Goal: Task Accomplishment & Management: Use online tool/utility

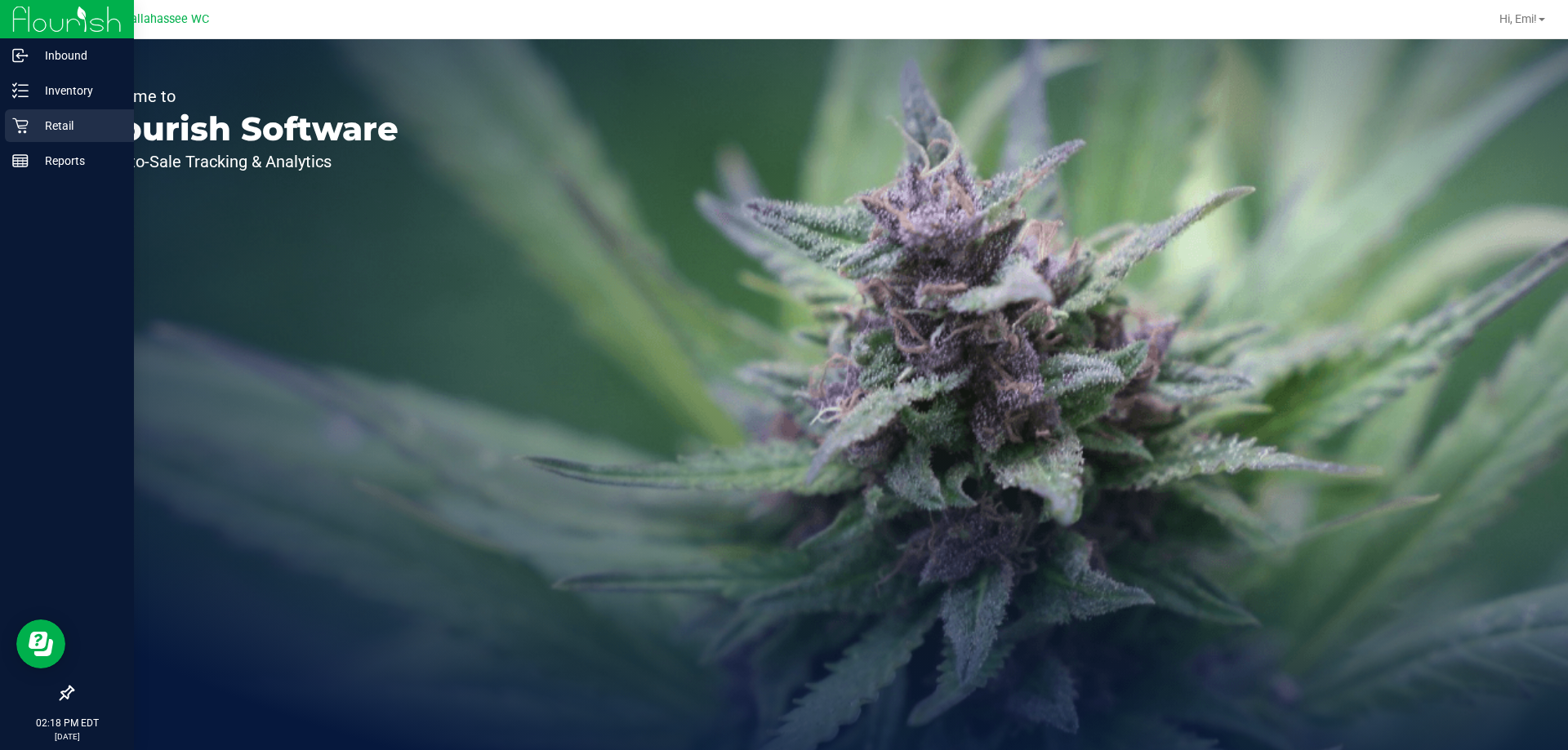
click at [56, 113] on div "Retail" at bounding box center [69, 126] width 129 height 33
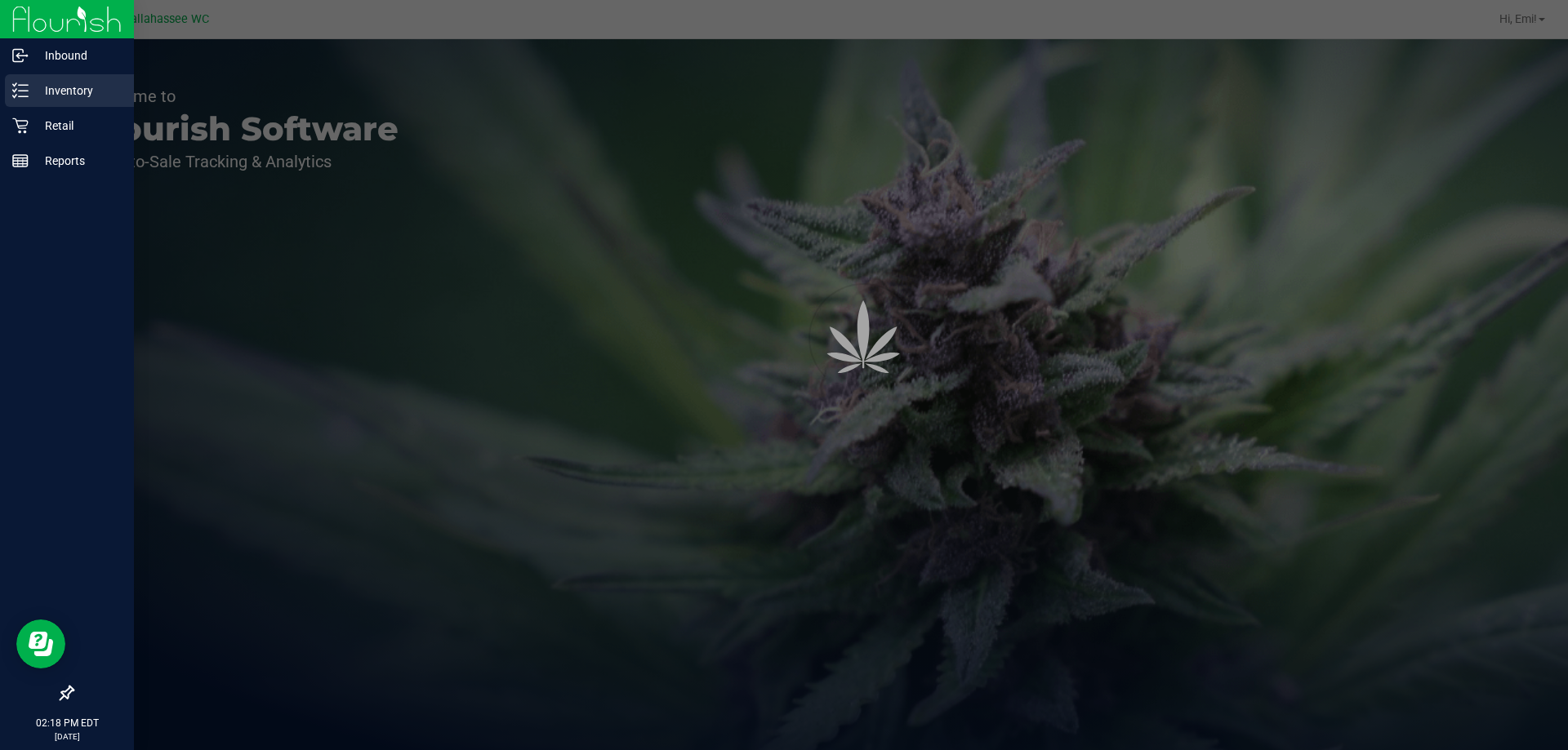
click at [62, 92] on p "Inventory" at bounding box center [78, 90] width 98 height 19
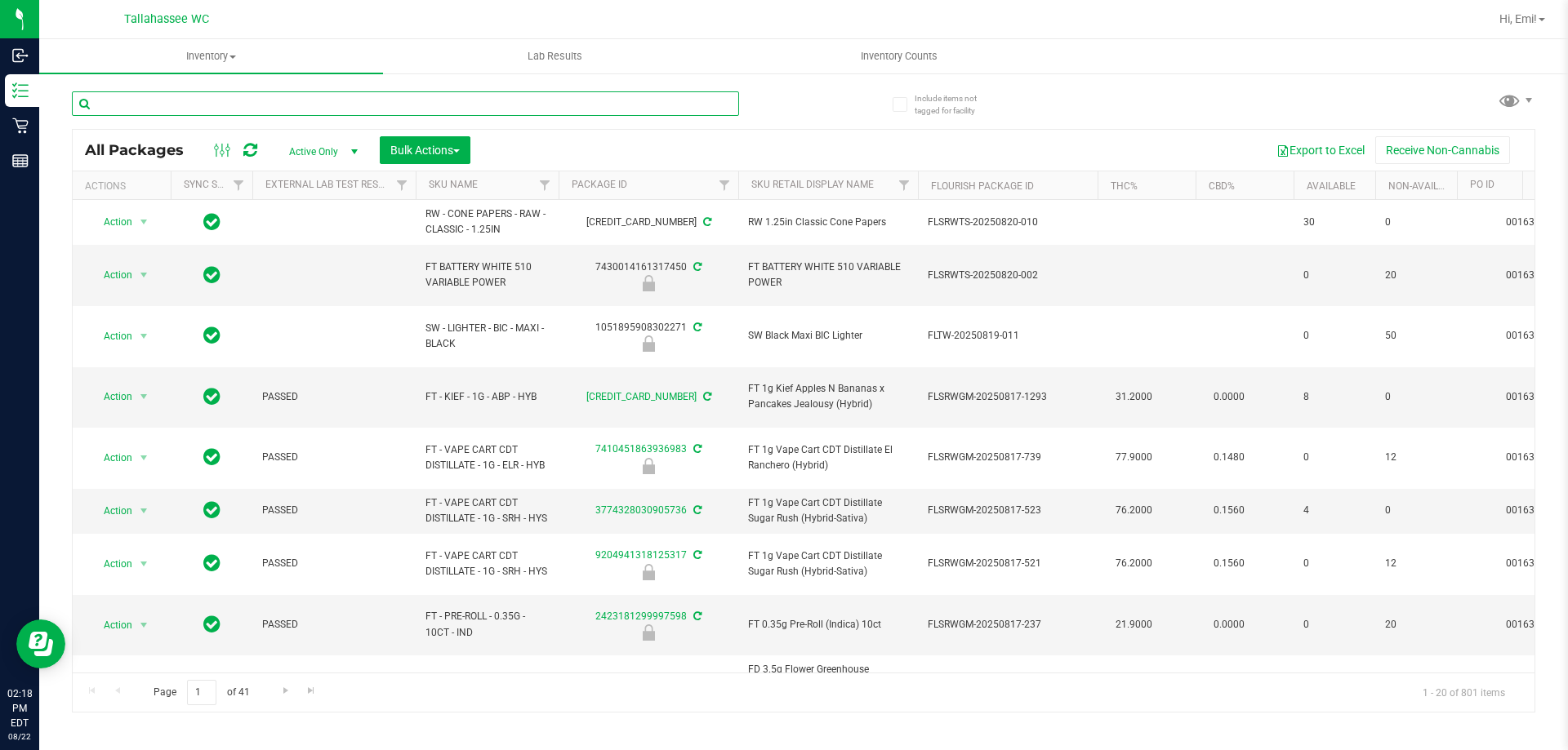
click at [266, 104] on input "text" at bounding box center [405, 103] width 668 height 24
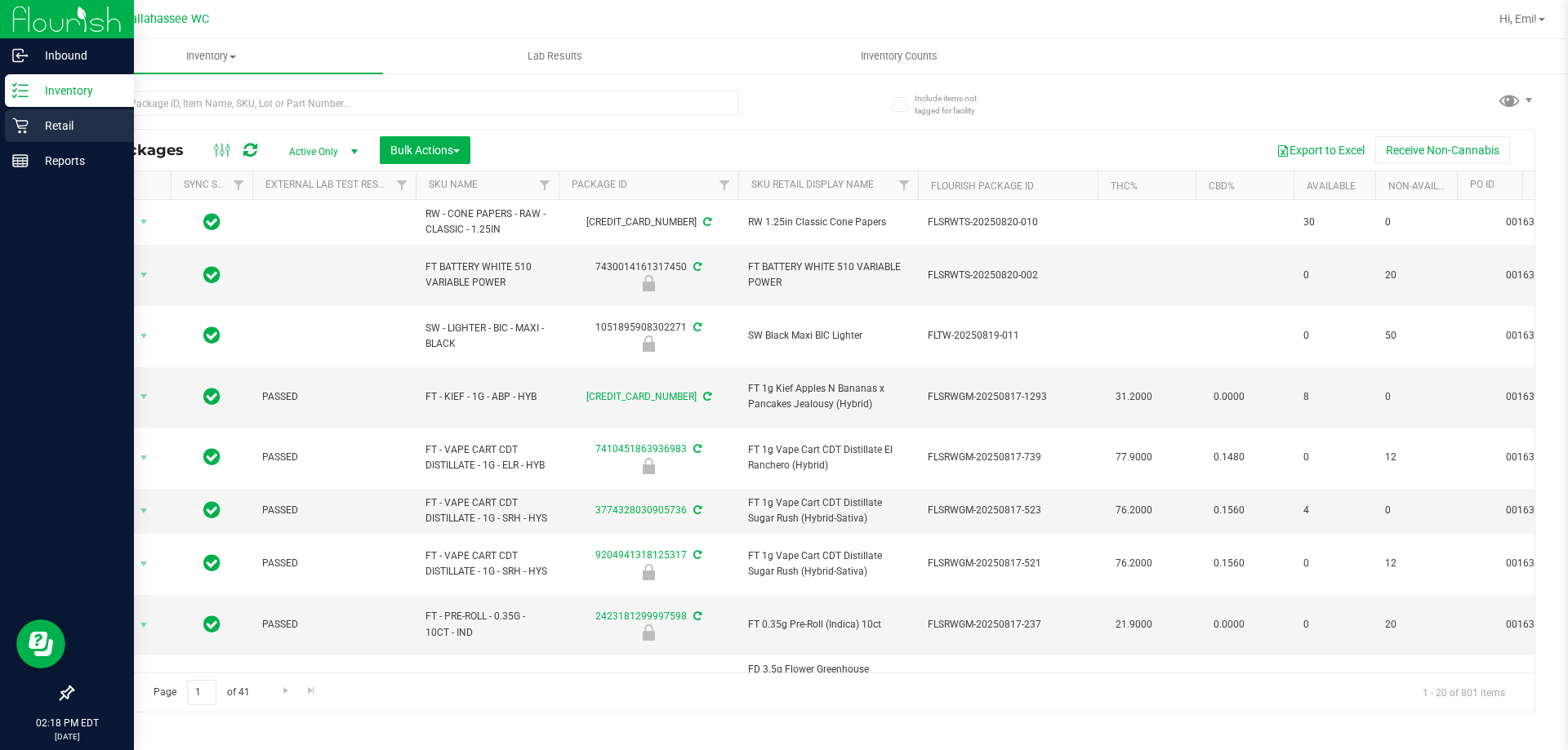
click at [32, 134] on p "Retail" at bounding box center [78, 125] width 98 height 19
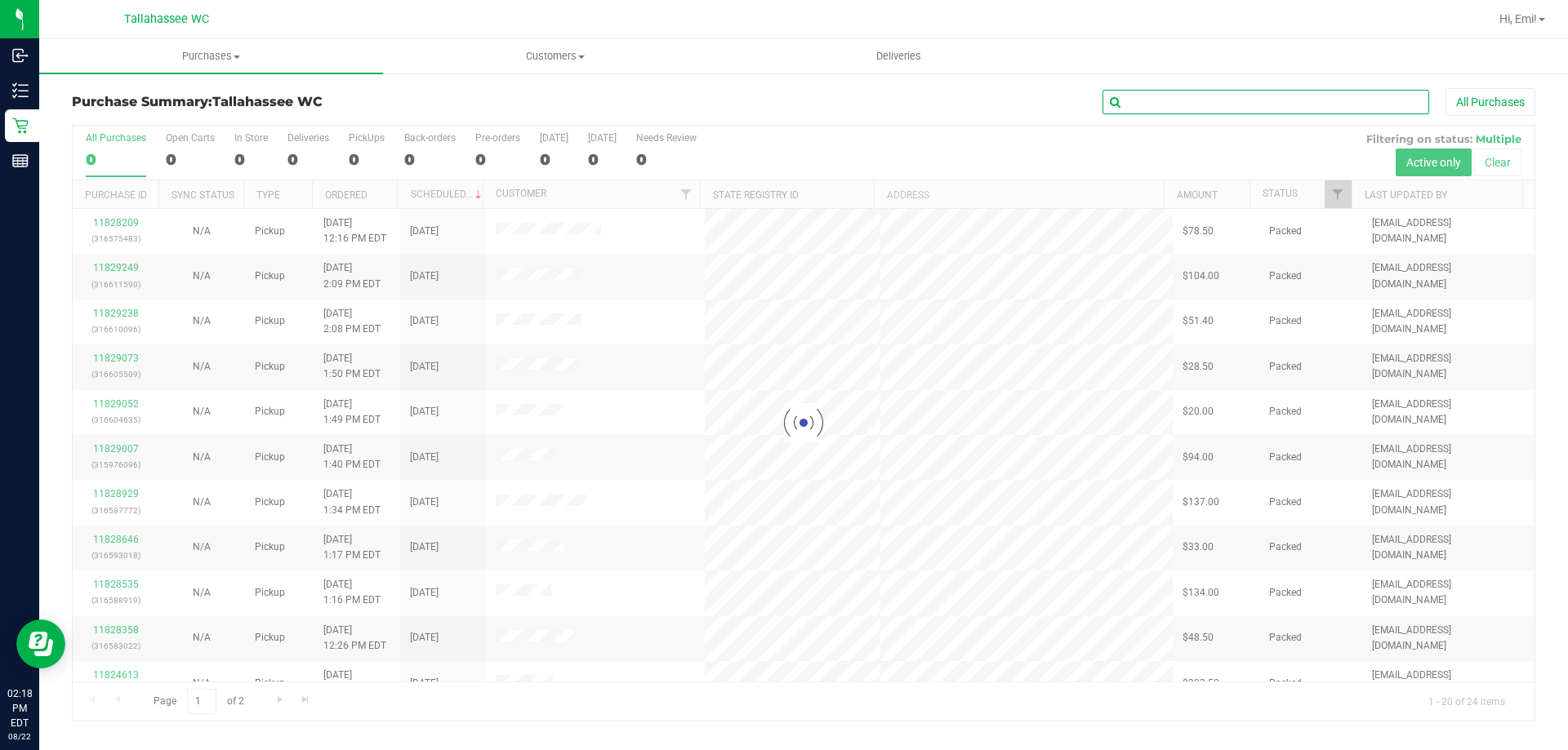
click at [1206, 106] on input "text" at bounding box center [1265, 101] width 327 height 24
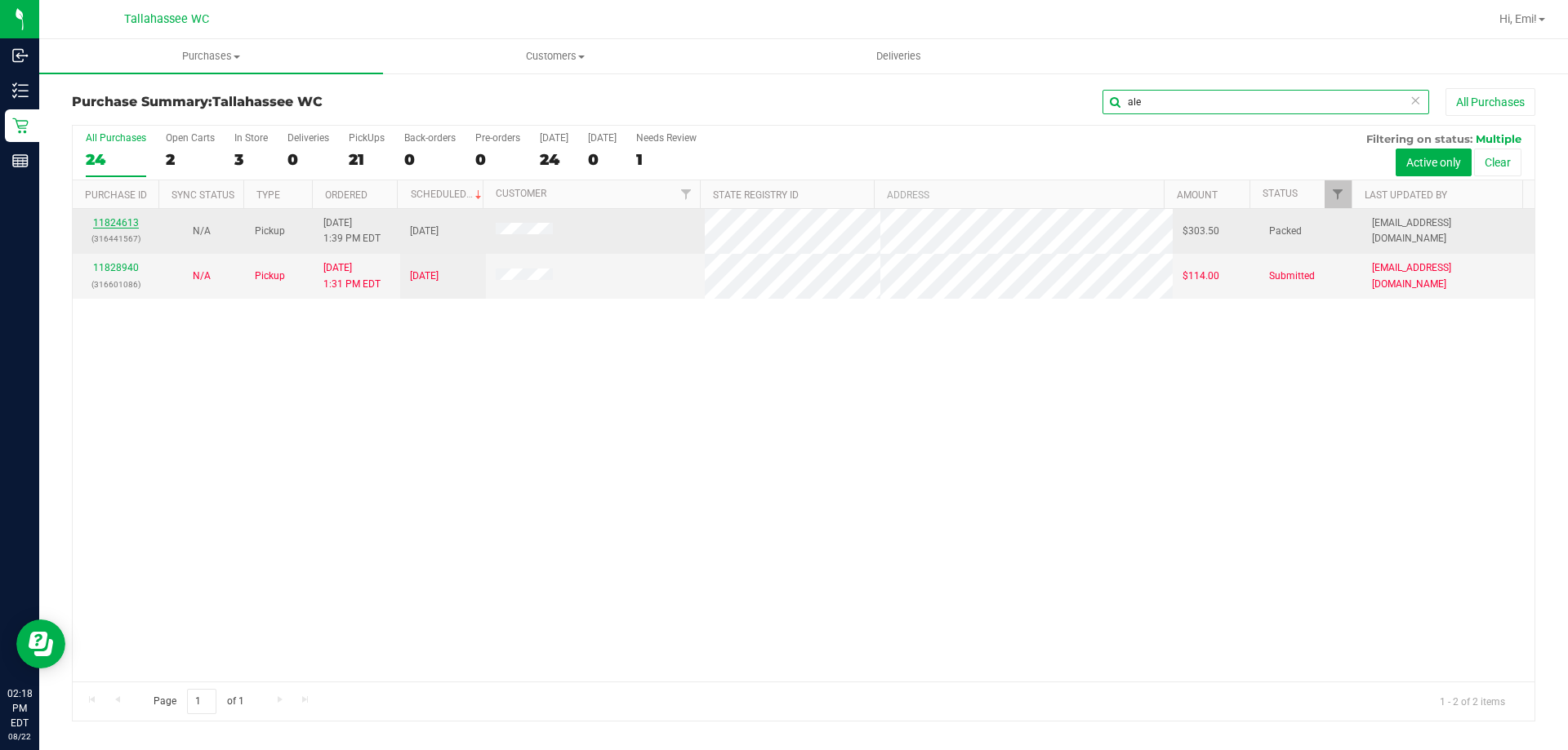
type input "ale"
click at [116, 224] on link "11824613" at bounding box center [116, 223] width 46 height 12
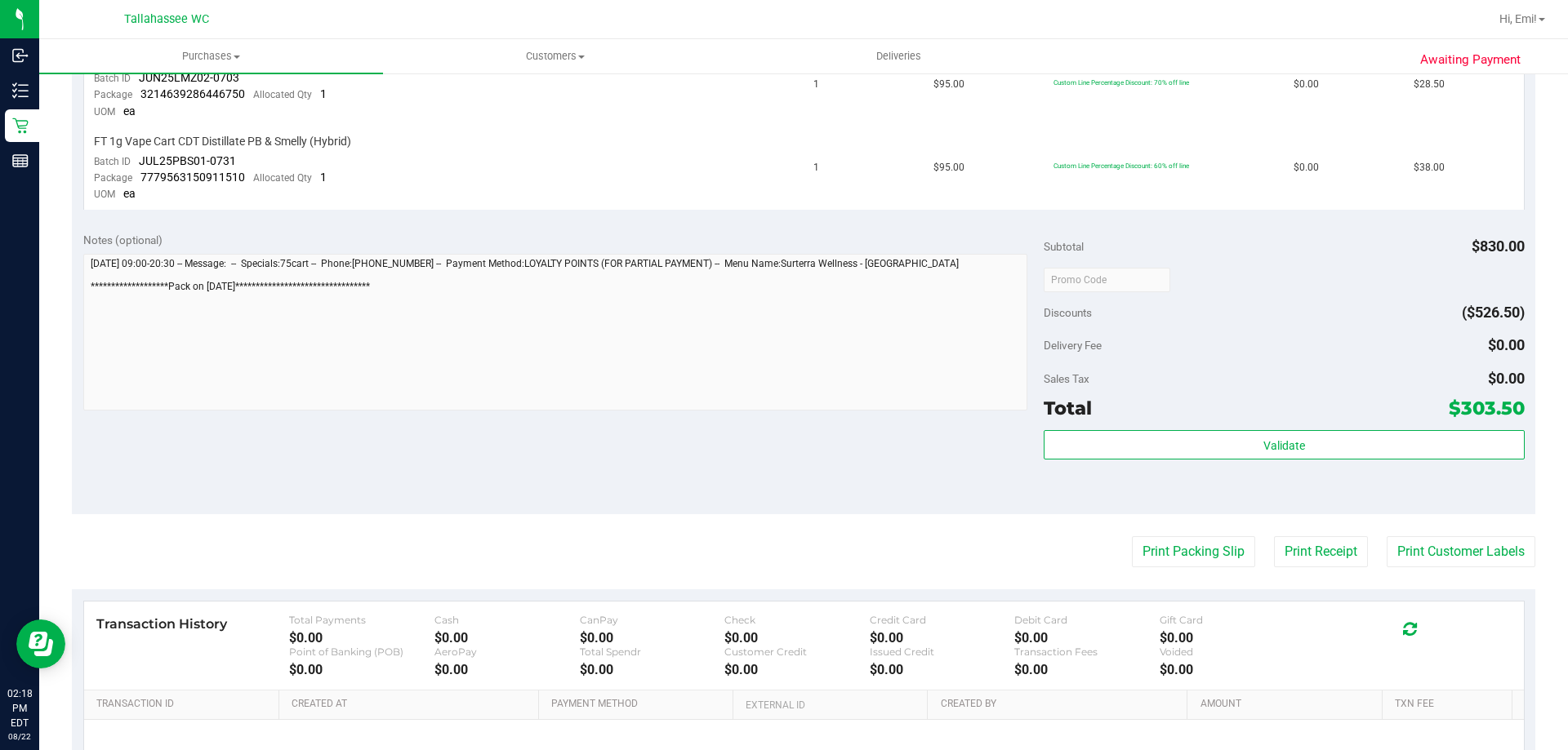
scroll to position [1224, 0]
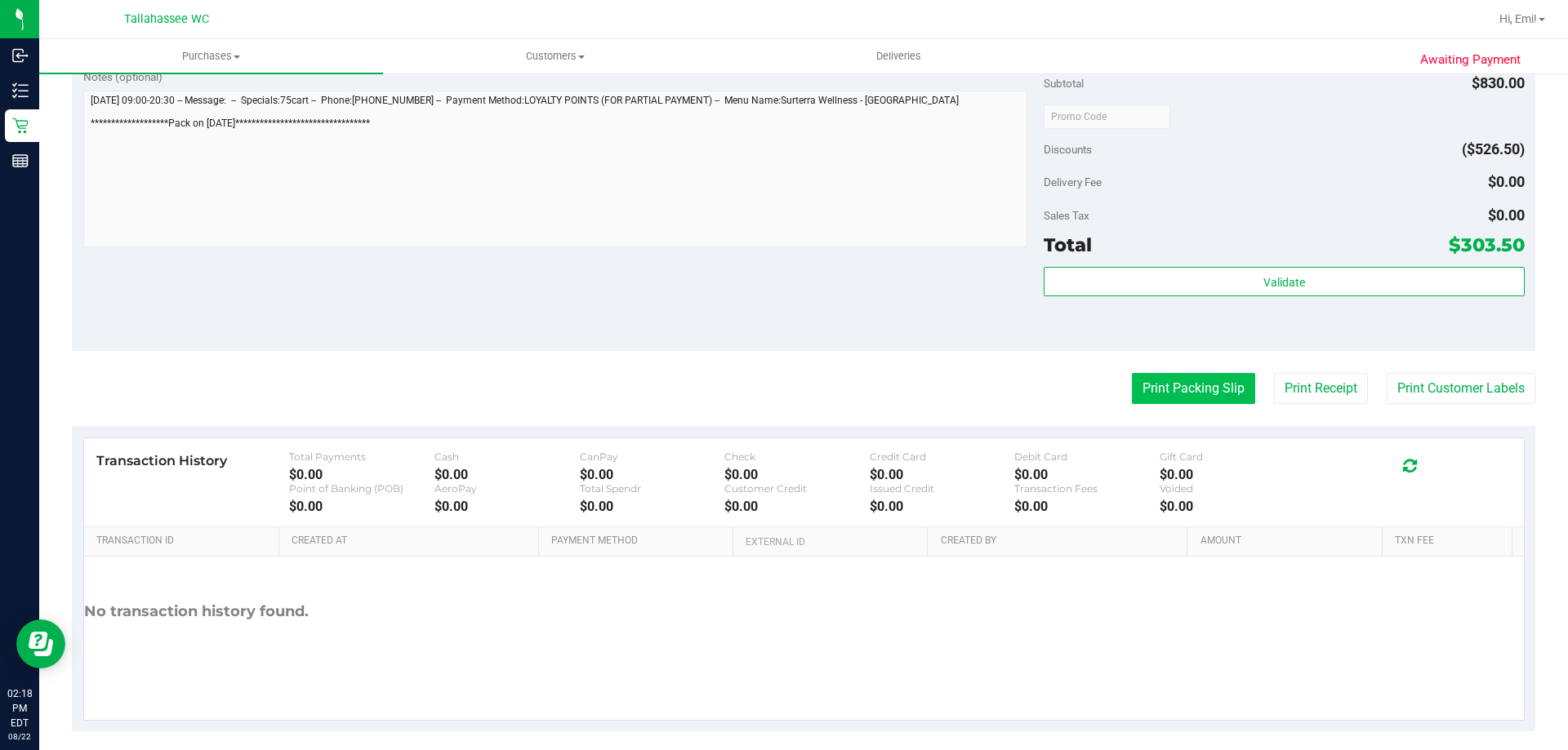
click at [1149, 391] on button "Print Packing Slip" at bounding box center [1193, 388] width 123 height 31
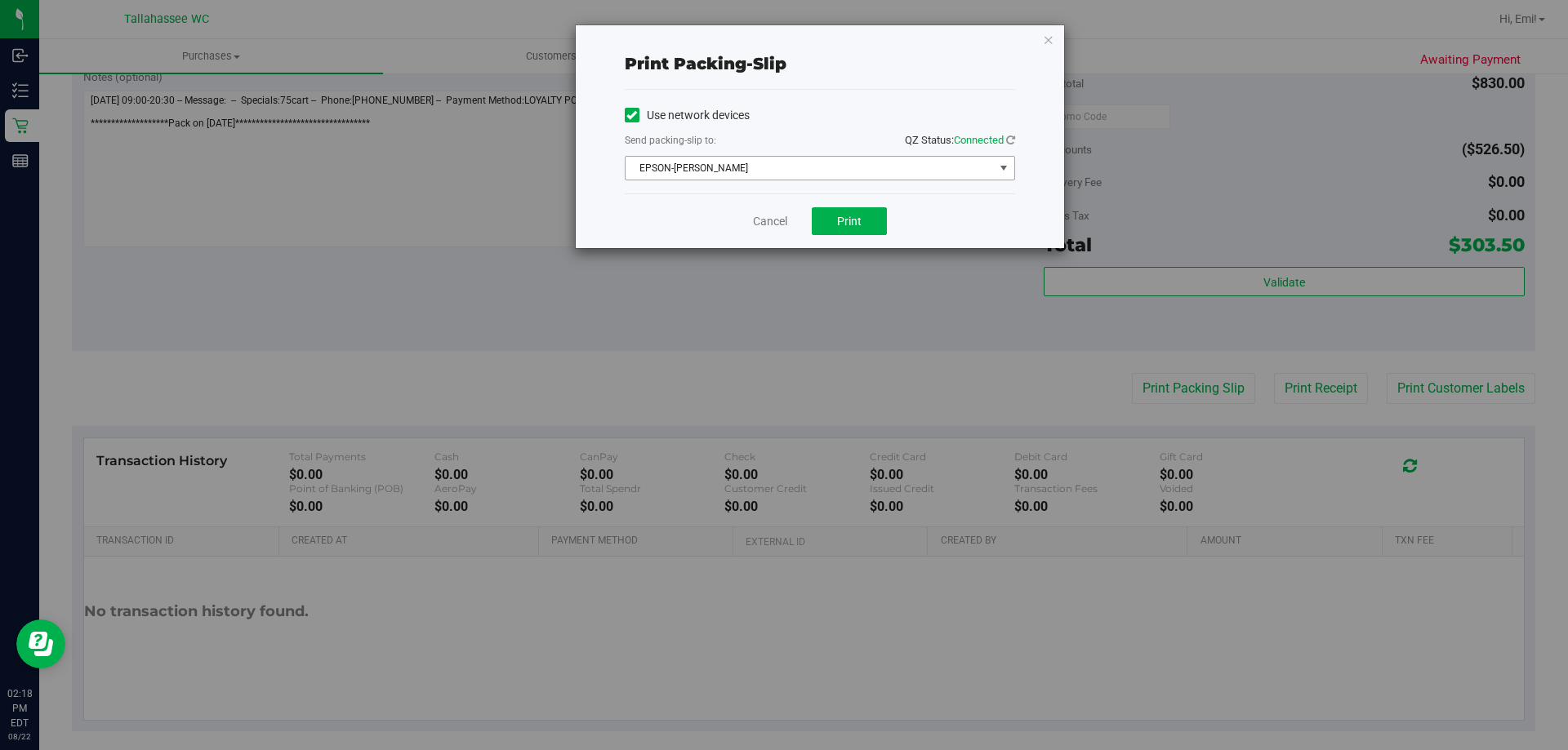
click at [834, 173] on span "EPSON-[PERSON_NAME]" at bounding box center [809, 168] width 368 height 23
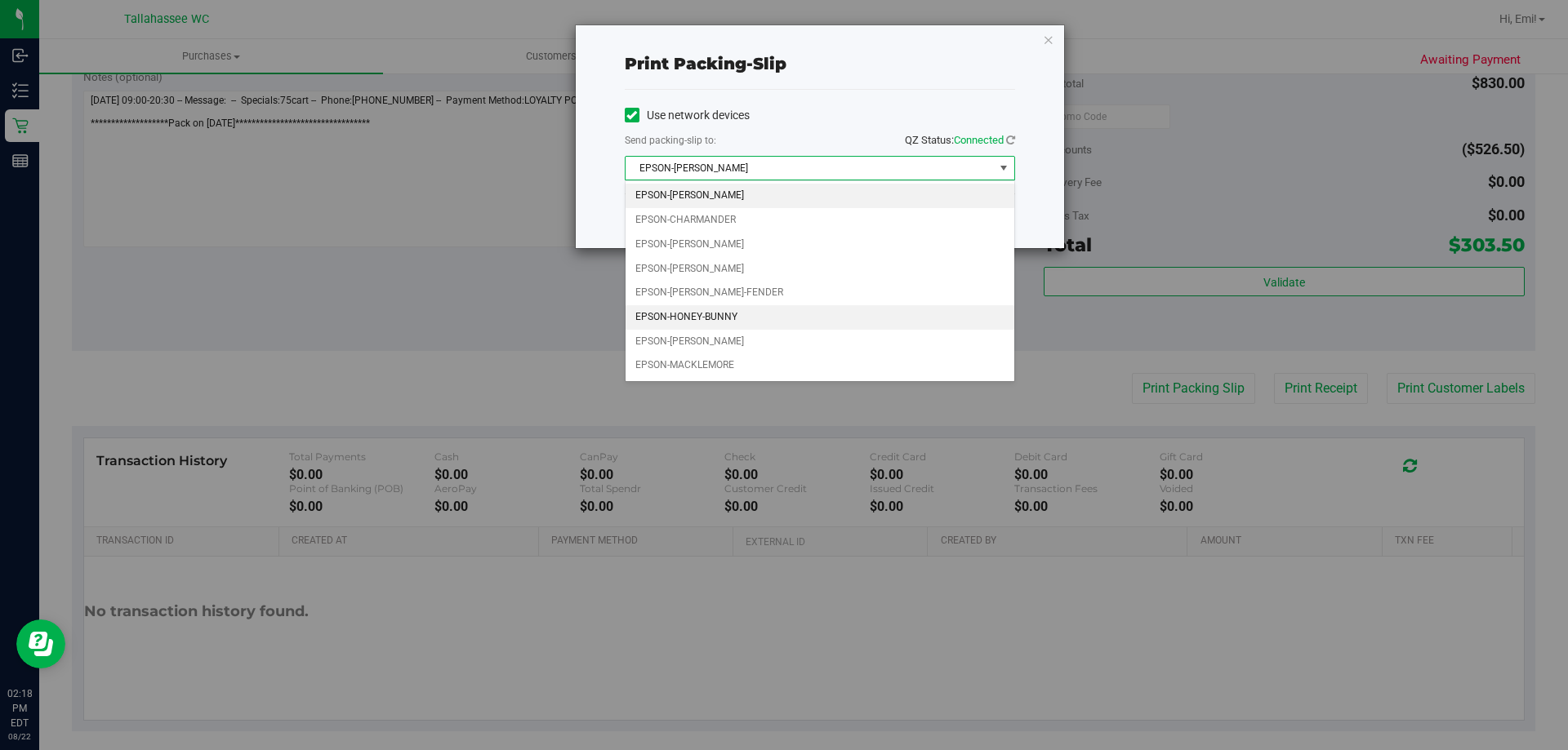
click at [728, 323] on li "EPSON-HONEY-BUNNY" at bounding box center [819, 317] width 389 height 24
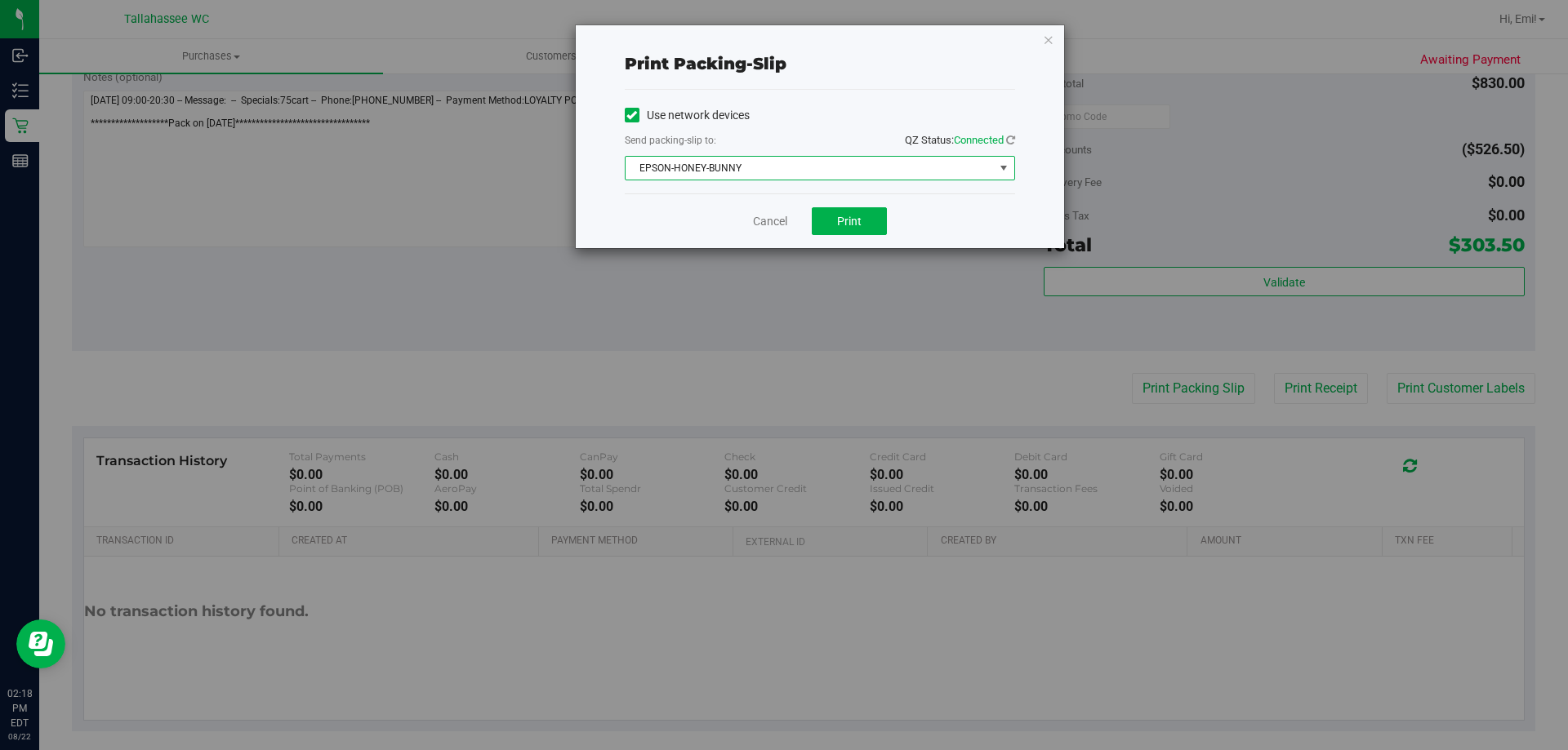
click at [656, 235] on div "Cancel Print" at bounding box center [819, 220] width 391 height 55
click at [865, 226] on button "Print" at bounding box center [849, 221] width 75 height 28
click at [832, 217] on button "Print" at bounding box center [849, 221] width 75 height 28
click at [771, 227] on link "Cancel" at bounding box center [770, 222] width 35 height 17
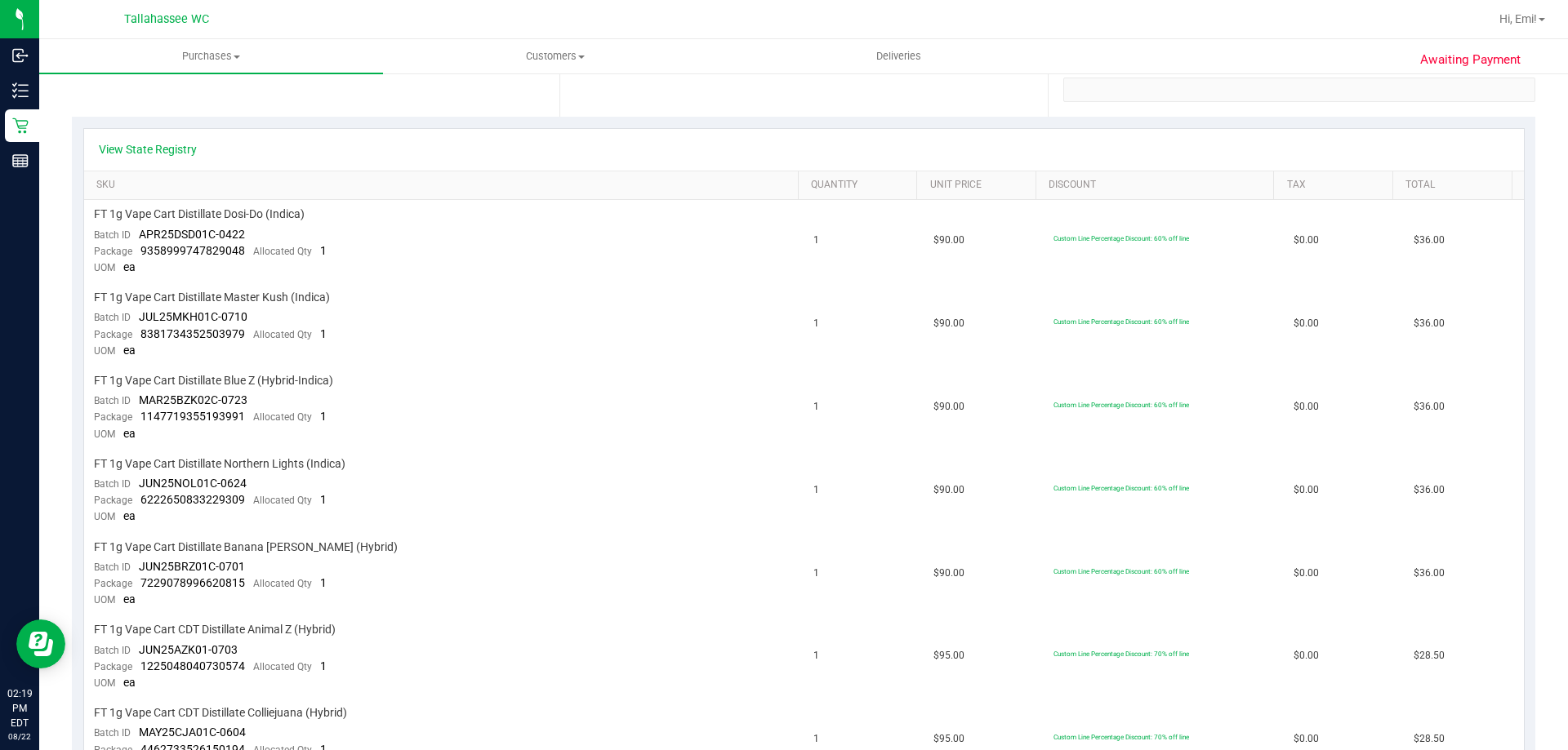
scroll to position [0, 0]
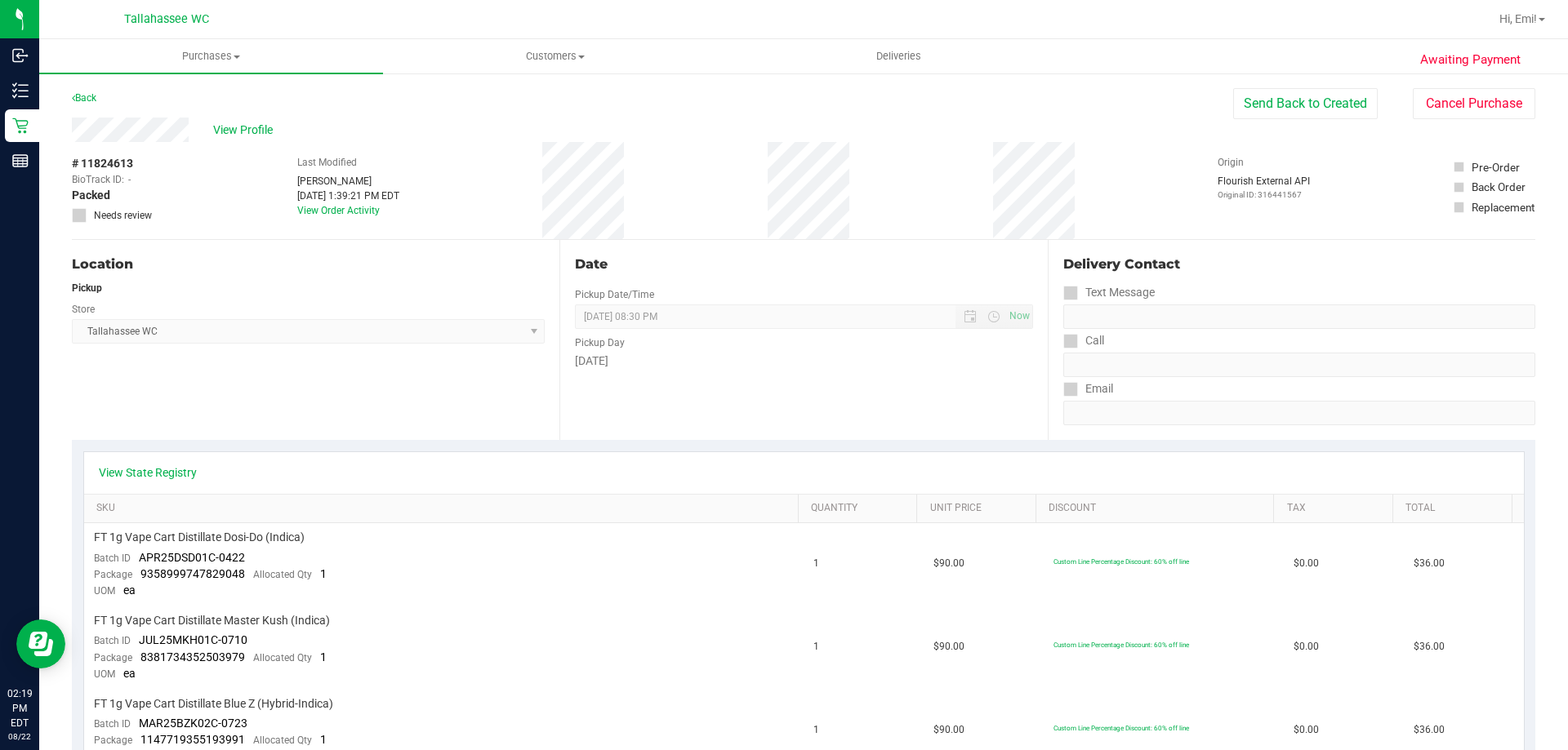
click at [79, 104] on div "Back" at bounding box center [84, 98] width 24 height 19
click at [84, 100] on link "Back" at bounding box center [84, 98] width 24 height 12
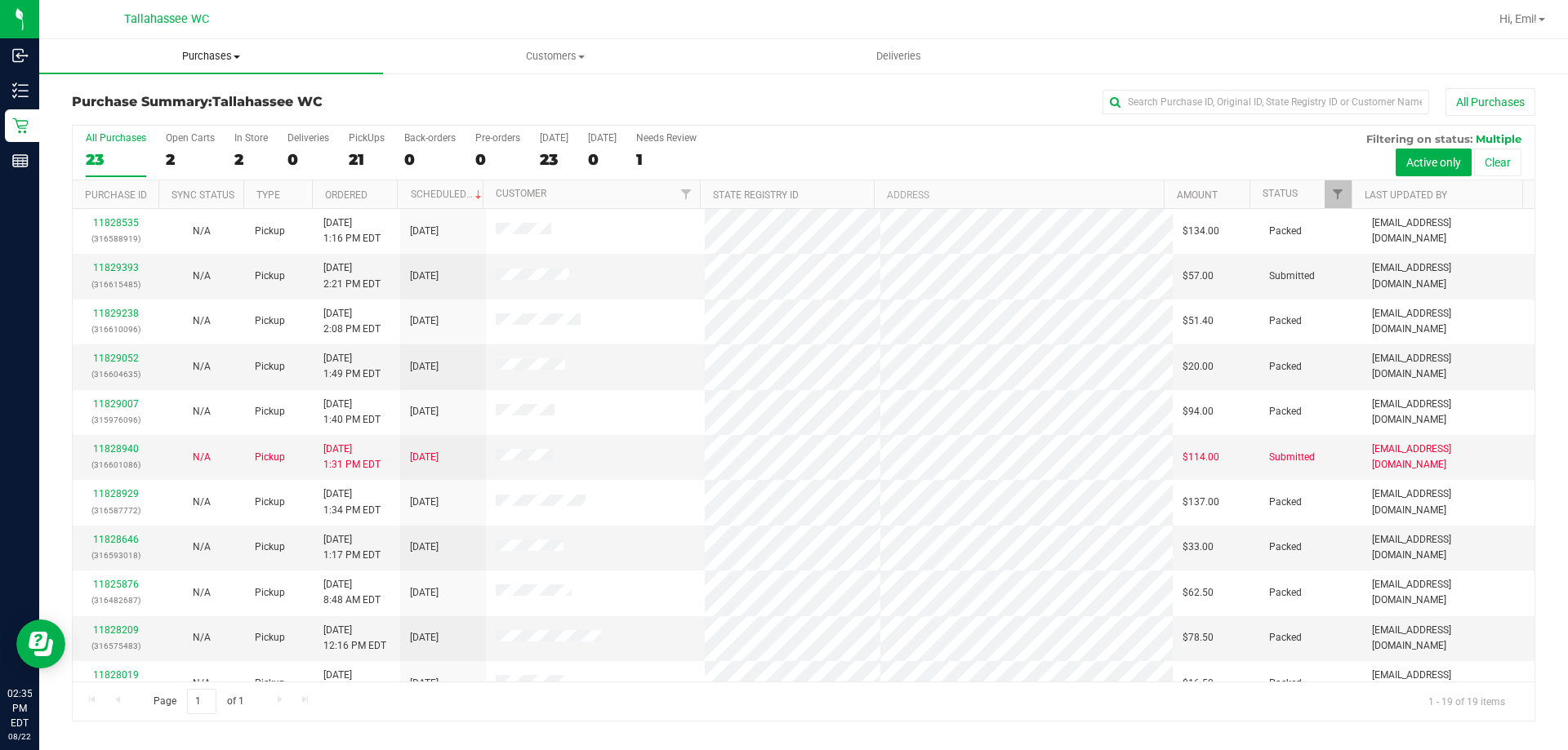
click at [239, 53] on span "Purchases" at bounding box center [210, 56] width 343 height 14
click at [127, 120] on span "Fulfillment" at bounding box center [89, 118] width 101 height 13
